Goal: Transaction & Acquisition: Subscribe to service/newsletter

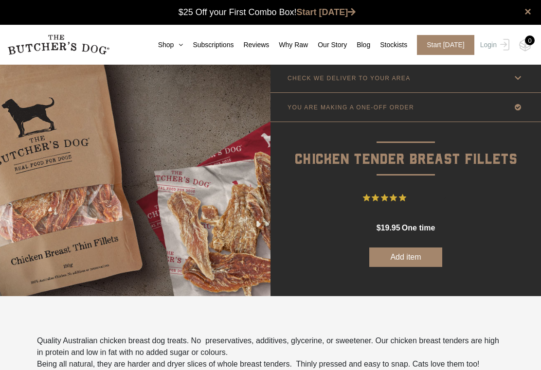
click at [183, 43] on link "Subscriptions" at bounding box center [208, 45] width 51 height 10
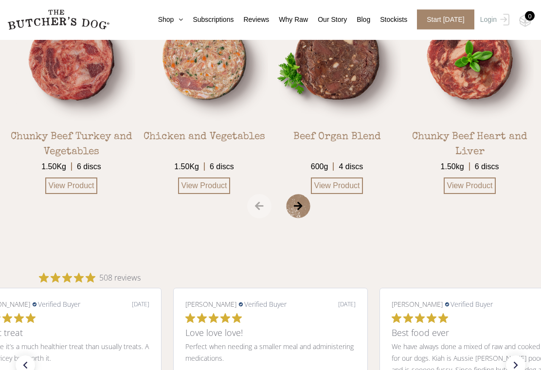
scroll to position [1726, 0]
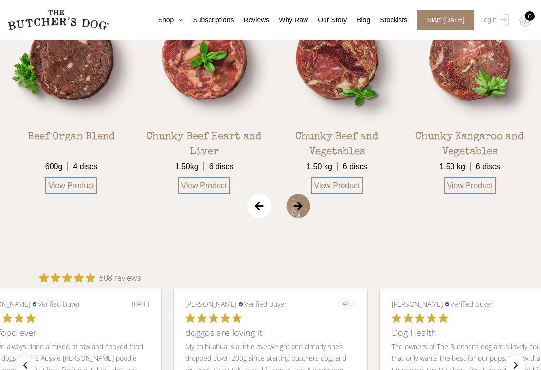
click at [476, 151] on div "Chunky Kangaroo and Vegetables" at bounding box center [470, 139] width 128 height 34
click at [473, 194] on link "View Product" at bounding box center [470, 186] width 53 height 17
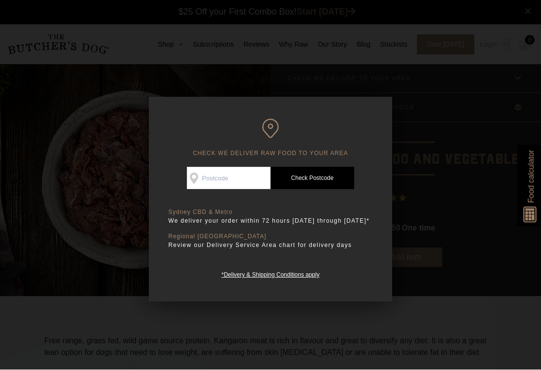
scroll to position [0, 0]
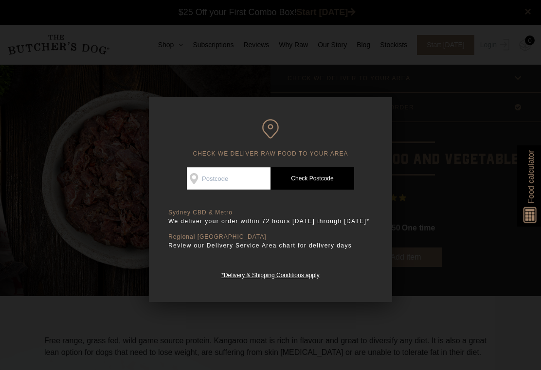
click at [241, 173] on input "Check Availability At" at bounding box center [229, 178] width 84 height 22
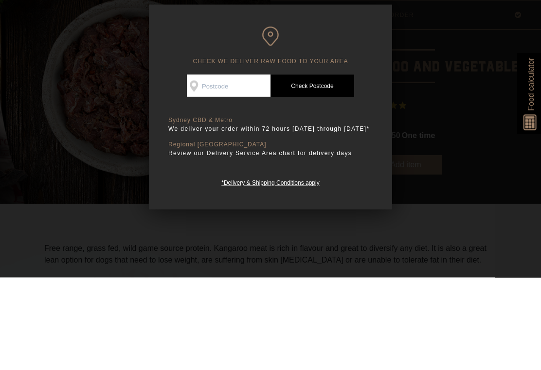
type input "3056"
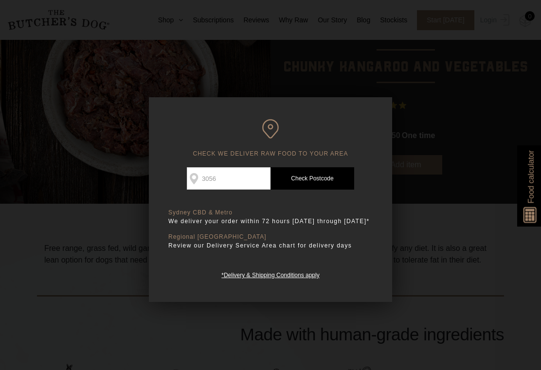
click at [323, 182] on link "Check Postcode" at bounding box center [312, 178] width 84 height 22
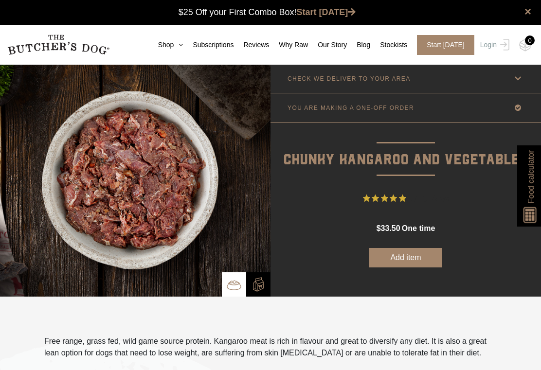
click at [520, 77] on icon at bounding box center [518, 78] width 12 height 12
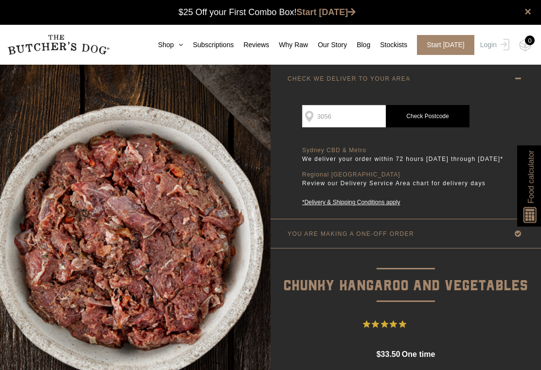
click at [517, 80] on icon at bounding box center [518, 78] width 12 height 12
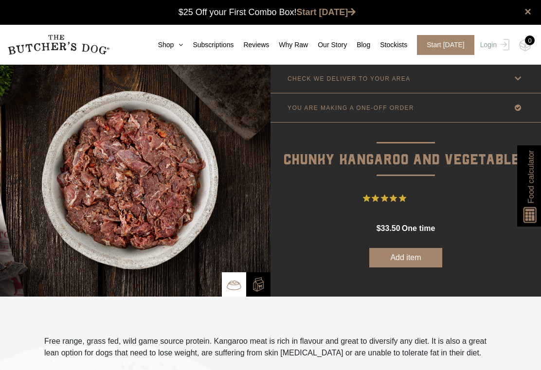
click at [263, 286] on img at bounding box center [258, 284] width 15 height 15
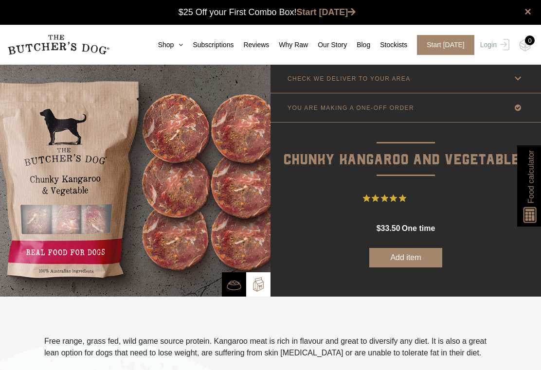
click at [233, 284] on img at bounding box center [234, 285] width 15 height 15
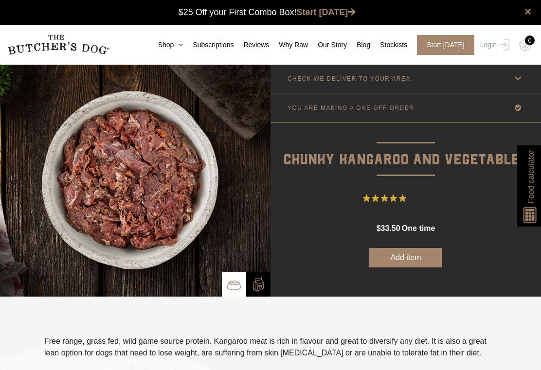
click at [256, 280] on img at bounding box center [258, 284] width 15 height 15
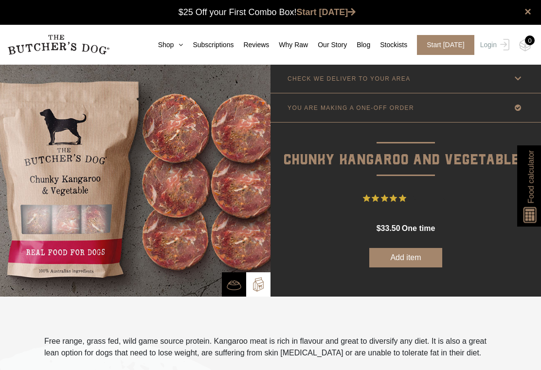
click at [212, 40] on link "Subscriptions" at bounding box center [208, 45] width 51 height 10
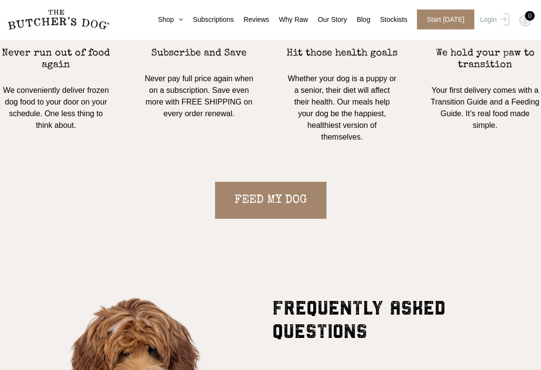
scroll to position [945, 0]
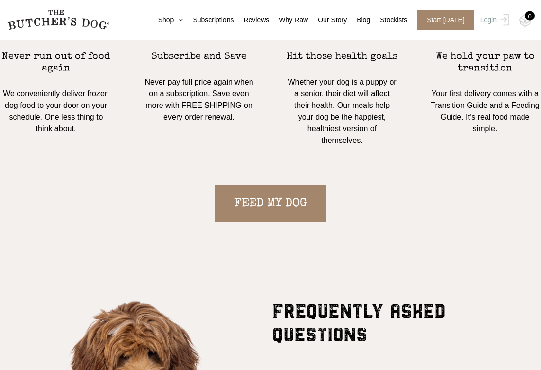
click at [283, 216] on link "FEED MY DOG" at bounding box center [270, 204] width 111 height 37
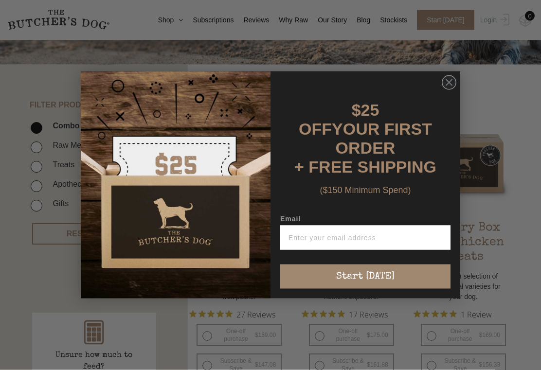
click at [449, 86] on icon "Close dialog" at bounding box center [449, 83] width 6 height 6
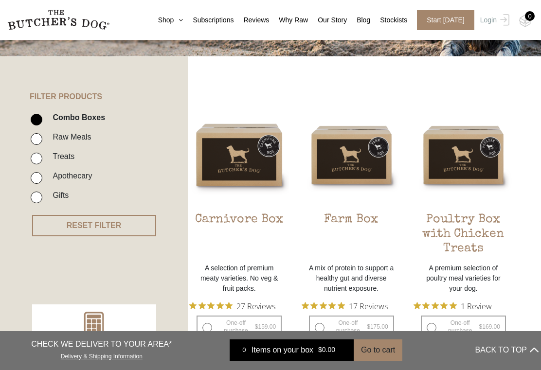
scroll to position [187, 0]
click at [38, 140] on input "Raw Meals" at bounding box center [37, 140] width 12 height 12
checkbox input "true"
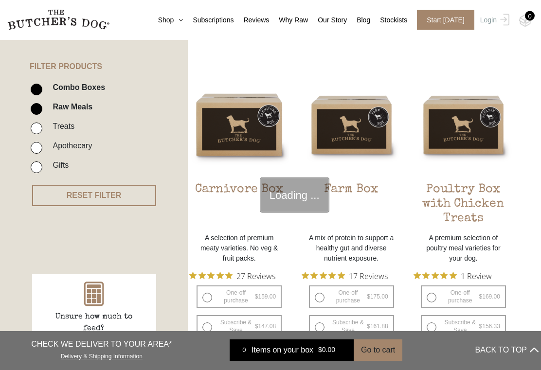
scroll to position [220, 0]
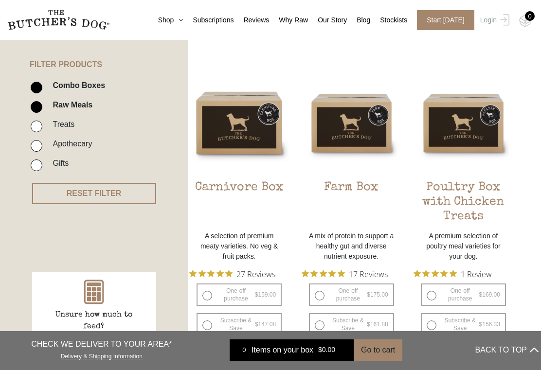
click at [37, 87] on input "Combo Boxes" at bounding box center [37, 88] width 12 height 12
checkbox input "false"
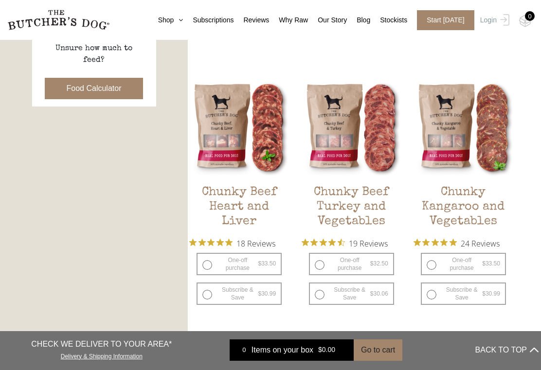
scroll to position [486, 0]
